Goal: Task Accomplishment & Management: Use online tool/utility

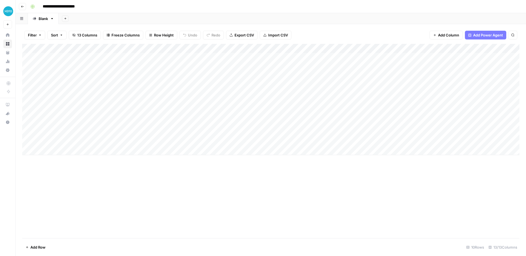
click at [481, 33] on span "Add Power Agent" at bounding box center [488, 34] width 30 height 5
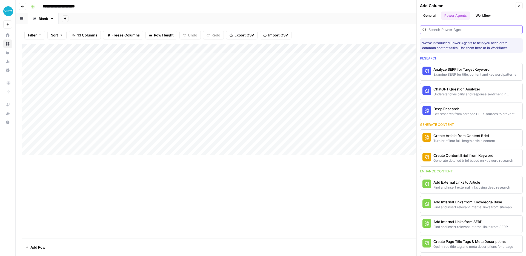
click at [479, 28] on input "search" at bounding box center [474, 29] width 92 height 5
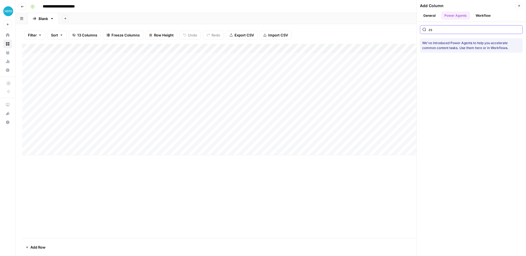
type input "z"
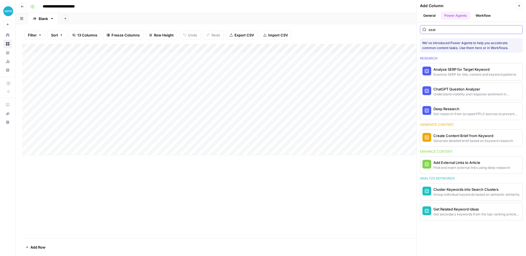
type input "sear"
click at [516, 8] on button "Close" at bounding box center [518, 5] width 7 height 7
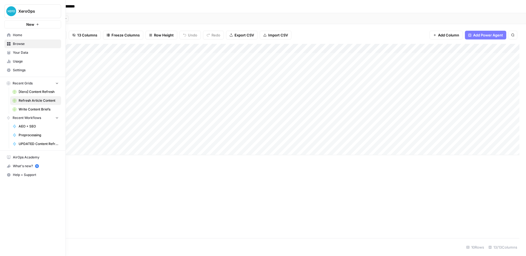
click at [29, 91] on span "[Xero] Content Refresh" at bounding box center [39, 91] width 40 height 5
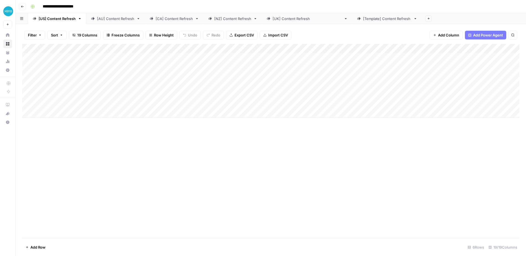
click at [172, 49] on div "Add Column" at bounding box center [270, 81] width 497 height 74
click at [149, 154] on div "Add Column" at bounding box center [270, 141] width 497 height 194
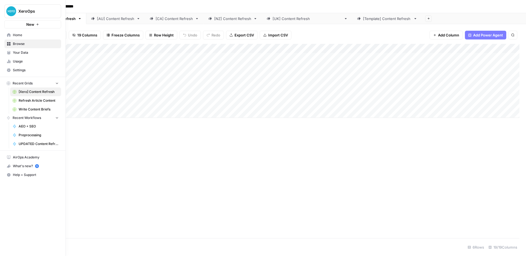
click at [8, 33] on icon at bounding box center [9, 35] width 4 height 4
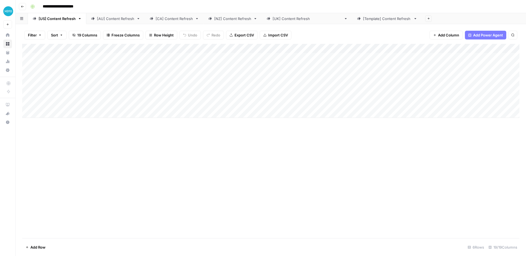
click at [171, 49] on div "Add Column" at bounding box center [270, 81] width 497 height 74
click at [159, 89] on span "Schedule" at bounding box center [169, 86] width 48 height 5
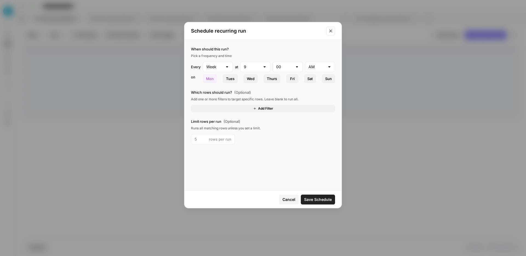
click at [333, 31] on button "Close modal" at bounding box center [330, 31] width 9 height 9
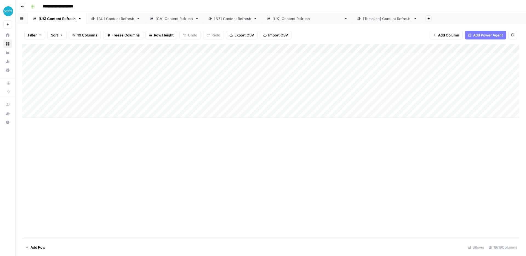
click at [203, 48] on div "Add Column" at bounding box center [270, 81] width 497 height 74
click at [355, 48] on div "Add Column" at bounding box center [270, 81] width 497 height 74
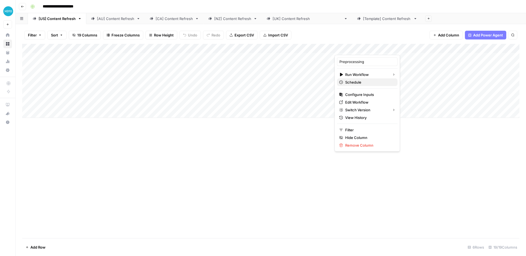
click at [365, 80] on span "Schedule" at bounding box center [369, 81] width 48 height 5
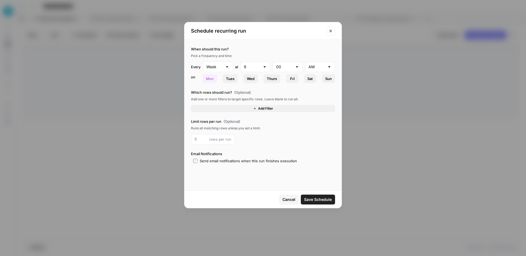
click at [331, 25] on div "Schedule recurring run" at bounding box center [262, 31] width 157 height 18
click at [331, 30] on icon "Close modal" at bounding box center [330, 31] width 4 height 4
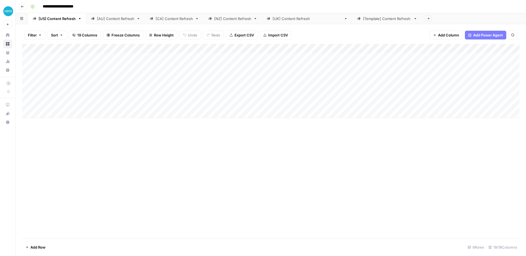
click at [373, 48] on div "Add Column" at bounding box center [270, 81] width 497 height 74
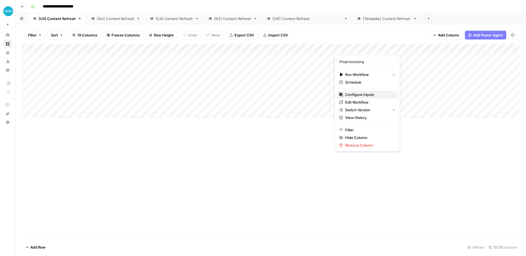
click at [368, 96] on span "Configure Inputs" at bounding box center [369, 94] width 48 height 5
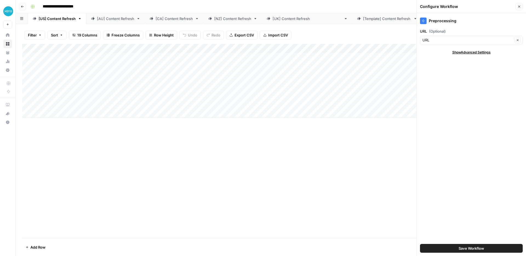
click at [520, 6] on icon "button" at bounding box center [518, 6] width 3 height 3
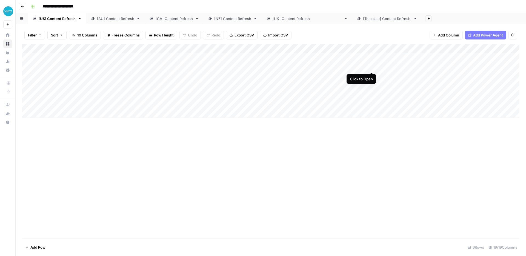
click at [371, 65] on div "Add Column" at bounding box center [270, 81] width 497 height 74
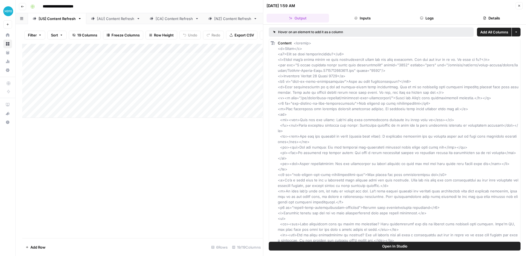
click at [521, 7] on button "Close" at bounding box center [518, 5] width 7 height 7
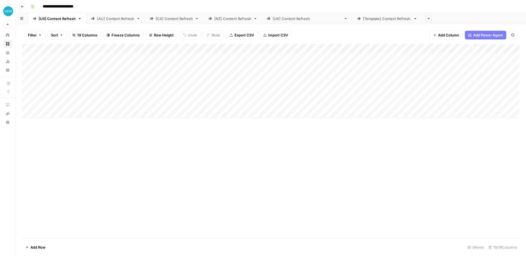
click at [354, 58] on div "Add Column" at bounding box center [270, 81] width 497 height 74
click at [353, 54] on div "Add Column" at bounding box center [270, 81] width 497 height 74
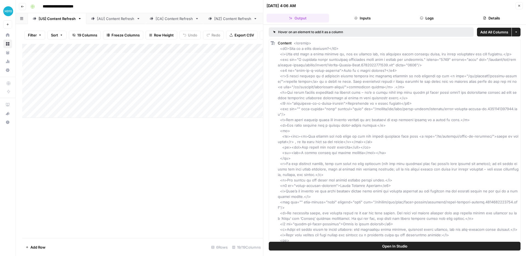
click at [398, 249] on button "Open In Studio" at bounding box center [395, 245] width 252 height 9
click at [516, 5] on button "Close" at bounding box center [518, 5] width 7 height 7
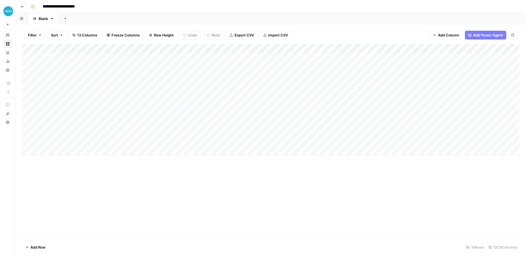
click at [119, 48] on div "Add Column" at bounding box center [270, 99] width 497 height 111
click at [119, 48] on div at bounding box center [122, 49] width 52 height 11
click at [189, 160] on div "Add Column" at bounding box center [270, 141] width 497 height 194
click at [113, 59] on div "Add Column" at bounding box center [270, 99] width 497 height 111
click at [116, 56] on div "Add Column" at bounding box center [270, 99] width 497 height 111
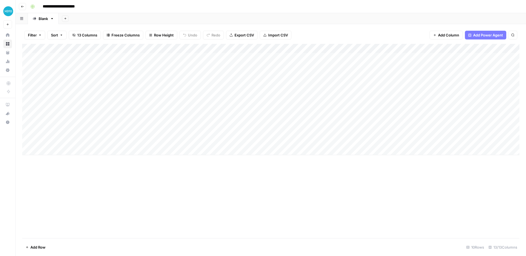
click at [116, 65] on div "Add Column" at bounding box center [270, 99] width 497 height 111
click at [75, 58] on div "Add Column" at bounding box center [270, 99] width 497 height 111
click at [120, 57] on div "Add Column" at bounding box center [270, 99] width 497 height 111
click at [79, 50] on div "Add Column" at bounding box center [270, 99] width 497 height 111
click at [82, 47] on div at bounding box center [64, 49] width 66 height 11
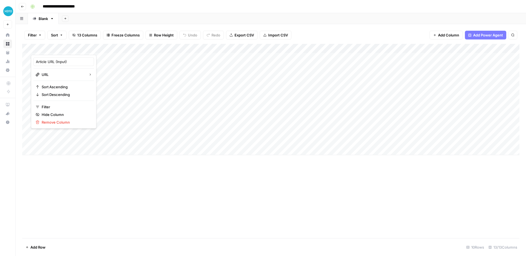
click at [212, 172] on div "Add Column" at bounding box center [270, 141] width 497 height 194
click at [24, 18] on button "button" at bounding box center [22, 18] width 12 height 11
click at [65, 19] on icon "button" at bounding box center [65, 18] width 3 height 3
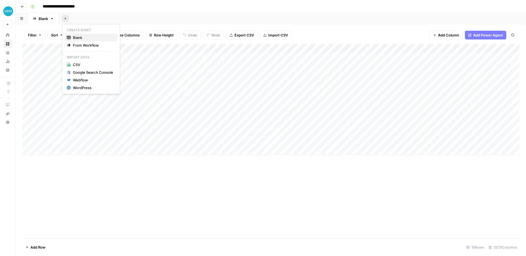
click at [85, 35] on span "Blank" at bounding box center [93, 37] width 40 height 5
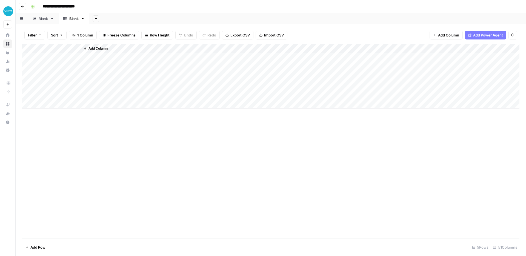
click at [43, 19] on div "Blank" at bounding box center [43, 18] width 9 height 5
click at [136, 156] on div "Add Column" at bounding box center [270, 141] width 497 height 194
click at [140, 167] on div "Add Column" at bounding box center [270, 141] width 497 height 194
drag, startPoint x: 26, startPoint y: 47, endPoint x: 26, endPoint y: 52, distance: 4.7
click at [26, 52] on div "Add Column" at bounding box center [270, 99] width 497 height 111
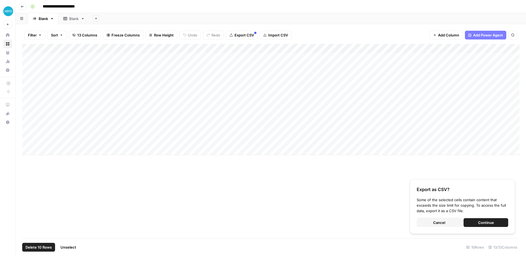
click at [73, 21] on link "Blank" at bounding box center [74, 18] width 31 height 11
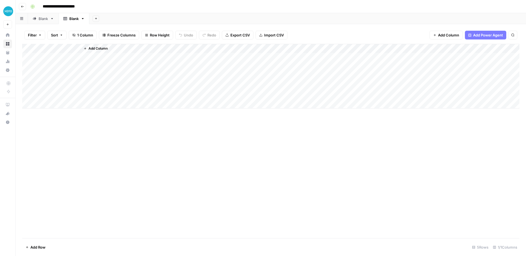
click at [100, 132] on div "Add Column" at bounding box center [270, 141] width 497 height 194
click at [84, 20] on icon "button" at bounding box center [83, 19] width 4 height 4
click at [98, 55] on div "Rename Sheet Duplicate Sheet Delete Sheet" at bounding box center [103, 39] width 44 height 33
click at [98, 51] on span "Delete Sheet" at bounding box center [105, 48] width 26 height 5
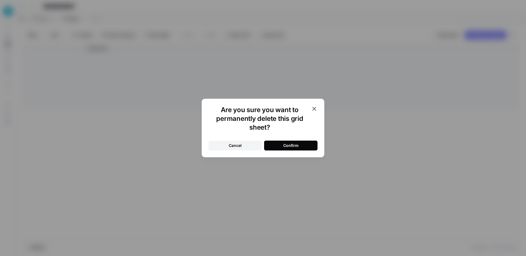
click at [312, 147] on button "Confirm" at bounding box center [290, 145] width 53 height 10
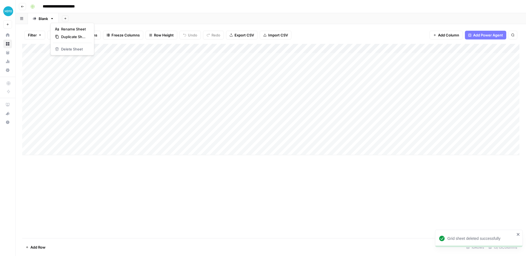
click at [52, 18] on icon "button" at bounding box center [52, 19] width 4 height 4
click at [66, 37] on span "Duplicate Sheet" at bounding box center [74, 36] width 26 height 5
click at [76, 21] on link "Blank" at bounding box center [74, 18] width 31 height 11
click at [40, 20] on div "Blank" at bounding box center [43, 18] width 9 height 5
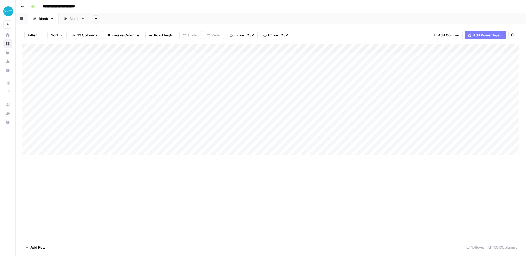
click at [74, 21] on div "Blank" at bounding box center [73, 18] width 9 height 5
click at [42, 19] on div "Blank" at bounding box center [43, 18] width 9 height 5
click at [62, 57] on div "Add Column" at bounding box center [270, 99] width 497 height 111
click at [82, 23] on link "Blank" at bounding box center [74, 18] width 31 height 11
click at [62, 57] on div "Add Column" at bounding box center [270, 57] width 497 height 27
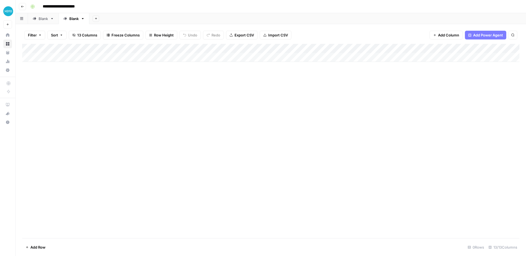
click at [67, 58] on div "Add Column" at bounding box center [270, 53] width 497 height 18
type input "**********"
click at [70, 74] on div "Add Column" at bounding box center [270, 141] width 497 height 194
click at [42, 19] on div "Blank" at bounding box center [43, 18] width 9 height 5
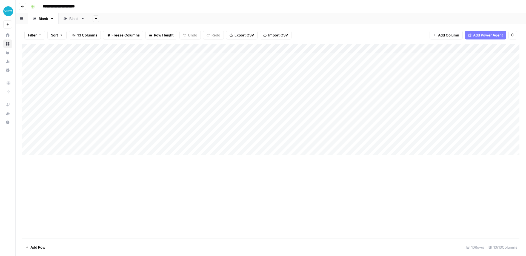
click at [105, 59] on div "Add Column" at bounding box center [270, 99] width 497 height 111
click at [77, 19] on div "Blank" at bounding box center [73, 18] width 9 height 5
click at [89, 59] on div "Add Column" at bounding box center [270, 57] width 497 height 27
click at [105, 58] on div "Add Column" at bounding box center [270, 57] width 497 height 27
click at [119, 55] on div "Add Column" at bounding box center [270, 57] width 497 height 27
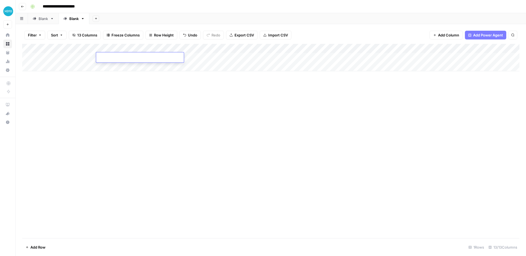
type textarea "**********"
click at [122, 101] on div "Add Column" at bounding box center [270, 141] width 497 height 194
click at [95, 18] on icon "button" at bounding box center [95, 18] width 3 height 3
click at [108, 147] on div "Add Column" at bounding box center [270, 141] width 497 height 194
click at [443, 34] on span "Add Column" at bounding box center [448, 34] width 21 height 5
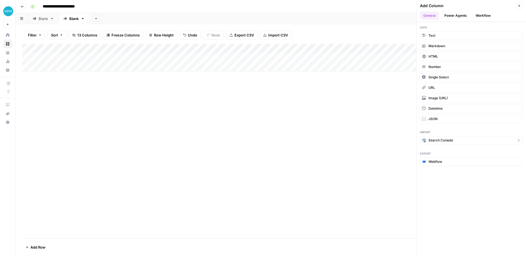
click at [447, 140] on span "Search Console" at bounding box center [440, 140] width 25 height 5
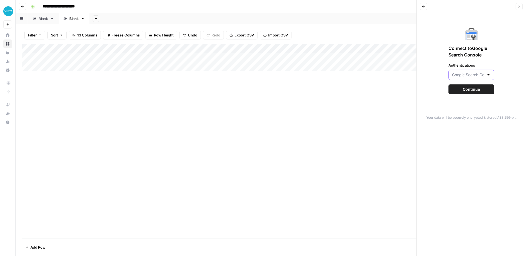
click at [473, 74] on input "Authentications" at bounding box center [468, 74] width 32 height 5
click at [448, 91] on span "Google Search Console - https://www.xero.com/" at bounding box center [440, 88] width 83 height 5
type input "Google Search Console - https://www.xero.com/"
click at [460, 89] on button "Continue" at bounding box center [471, 89] width 46 height 10
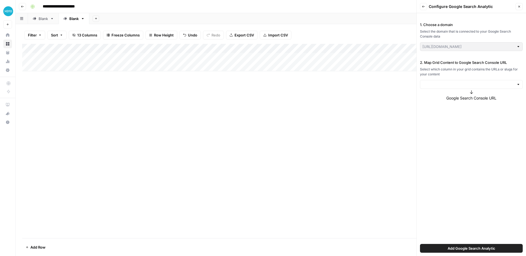
click at [456, 87] on div at bounding box center [471, 84] width 103 height 9
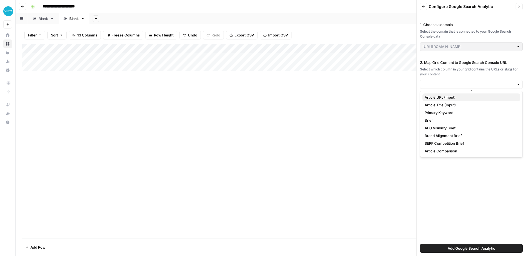
click at [452, 97] on span "Article URL (Input)" at bounding box center [469, 96] width 91 height 5
type input "Article URL (Input)"
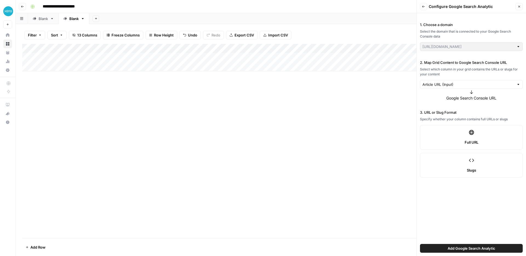
click at [454, 138] on label "Full URL" at bounding box center [471, 137] width 103 height 25
click at [477, 250] on span "Add Google Search Analytic" at bounding box center [471, 247] width 48 height 5
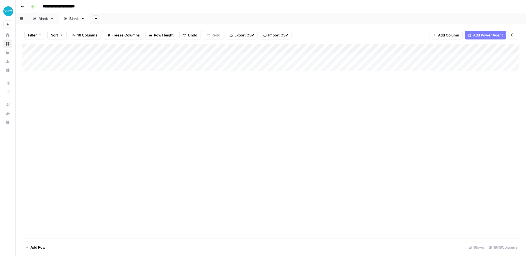
drag, startPoint x: 307, startPoint y: 48, endPoint x: 174, endPoint y: 51, distance: 132.3
click at [174, 51] on div "Add Column" at bounding box center [270, 57] width 497 height 27
click at [353, 48] on div "Add Column" at bounding box center [270, 57] width 497 height 27
click at [467, 48] on div "Add Column" at bounding box center [270, 57] width 497 height 27
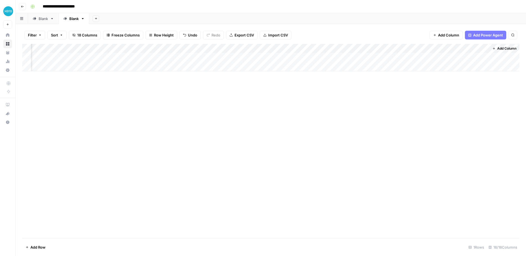
click at [360, 50] on div "Add Column" at bounding box center [270, 57] width 497 height 27
drag, startPoint x: 354, startPoint y: 47, endPoint x: 199, endPoint y: 51, distance: 154.7
drag, startPoint x: 352, startPoint y: 48, endPoint x: 220, endPoint y: 54, distance: 131.3
click at [220, 54] on div "Add Column" at bounding box center [270, 57] width 497 height 27
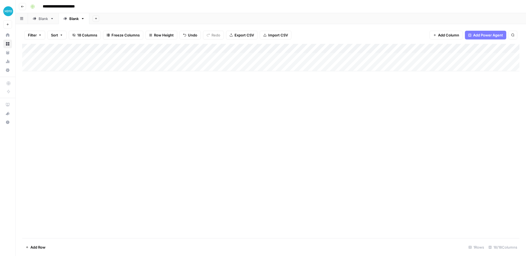
drag, startPoint x: 387, startPoint y: 50, endPoint x: 260, endPoint y: 50, distance: 127.3
click at [260, 50] on div "Add Column" at bounding box center [270, 57] width 497 height 27
drag, startPoint x: 435, startPoint y: 48, endPoint x: 297, endPoint y: 53, distance: 137.8
click at [297, 53] on div "Add Column" at bounding box center [270, 57] width 497 height 27
drag, startPoint x: 461, startPoint y: 47, endPoint x: 319, endPoint y: 52, distance: 142.2
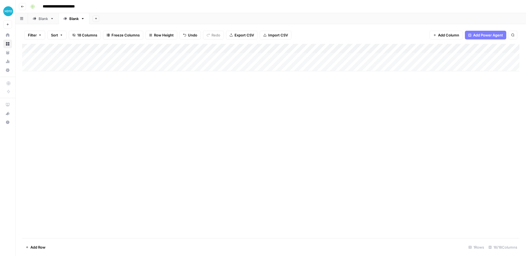
click at [319, 52] on div "Add Column" at bounding box center [270, 57] width 497 height 27
click at [169, 48] on div "Add Column" at bounding box center [270, 57] width 497 height 27
click at [206, 74] on span "All Rows" at bounding box center [217, 75] width 34 height 5
click at [40, 20] on div "Blank" at bounding box center [43, 18] width 9 height 5
click at [73, 21] on link "Blank" at bounding box center [74, 18] width 31 height 11
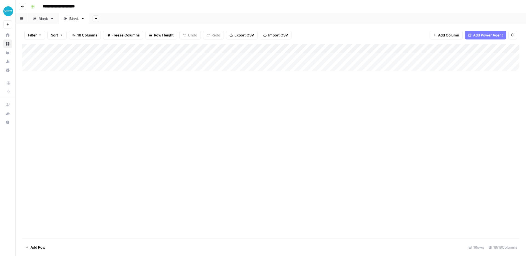
click at [422, 49] on div "Add Column" at bounding box center [270, 57] width 497 height 27
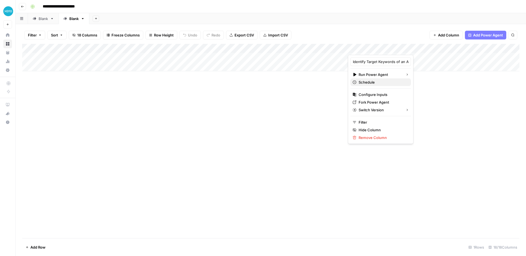
click at [378, 82] on span "Schedule" at bounding box center [382, 81] width 48 height 5
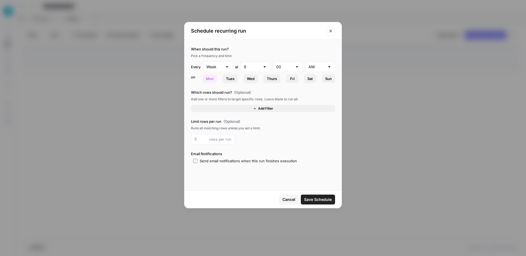
click at [267, 106] on span "Add Filter" at bounding box center [265, 108] width 15 height 5
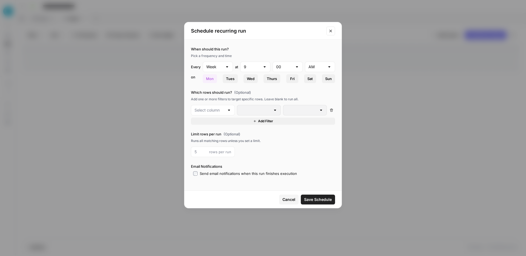
click at [219, 114] on div at bounding box center [213, 110] width 44 height 10
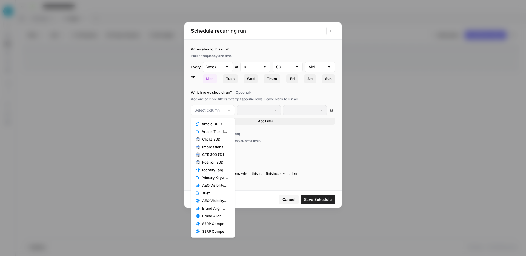
click at [329, 28] on button "Close modal" at bounding box center [330, 31] width 9 height 9
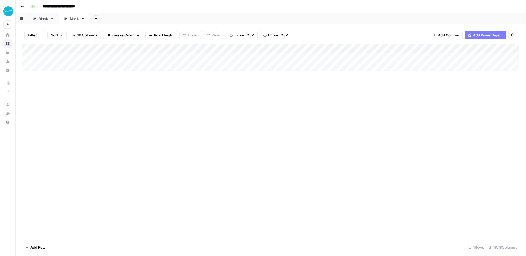
click at [352, 58] on div "Add Column" at bounding box center [270, 57] width 497 height 27
click at [244, 65] on div "Add Column" at bounding box center [270, 57] width 497 height 27
click at [39, 21] on div "Blank" at bounding box center [43, 18] width 9 height 5
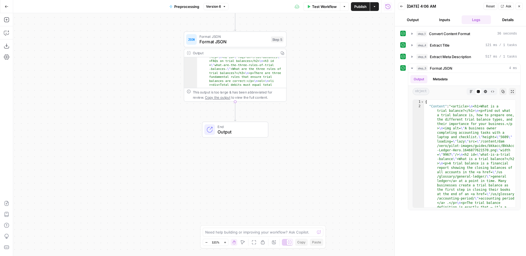
scroll to position [672, 0]
click at [520, 7] on button "Close" at bounding box center [518, 6] width 7 height 7
